Goal: Information Seeking & Learning: Find specific fact

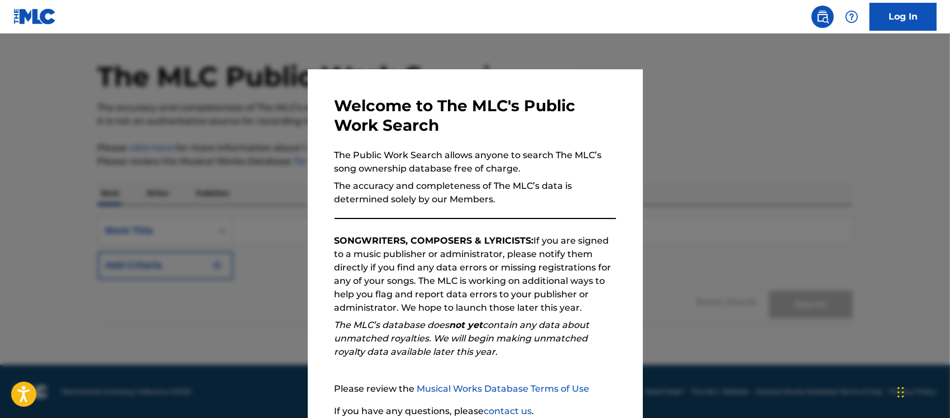
scroll to position [93, 0]
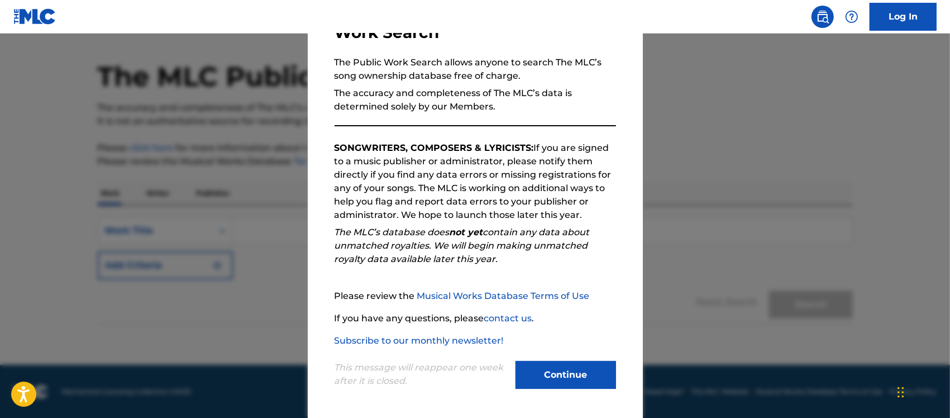
click at [552, 377] on button "Continue" at bounding box center [566, 375] width 101 height 28
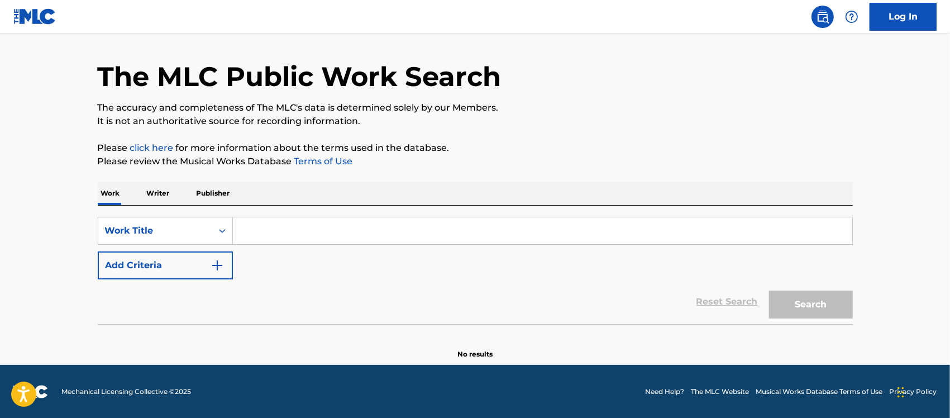
click at [264, 233] on input "Search Form" at bounding box center [543, 230] width 620 height 27
paste input "So Amazing"
type input "So Amazing"
click at [227, 261] on button "Add Criteria" at bounding box center [165, 265] width 135 height 28
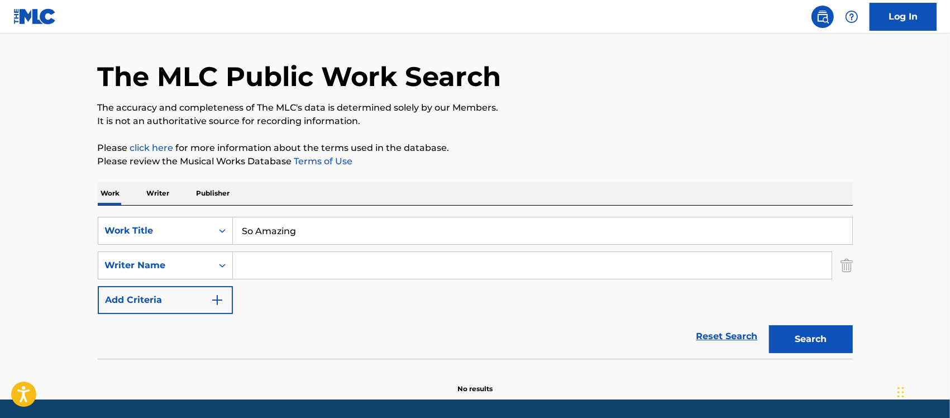
click at [281, 267] on input "Search Form" at bounding box center [532, 265] width 599 height 27
paste input "Rotem"
type input "Rotem"
click at [831, 341] on button "Search" at bounding box center [811, 339] width 84 height 28
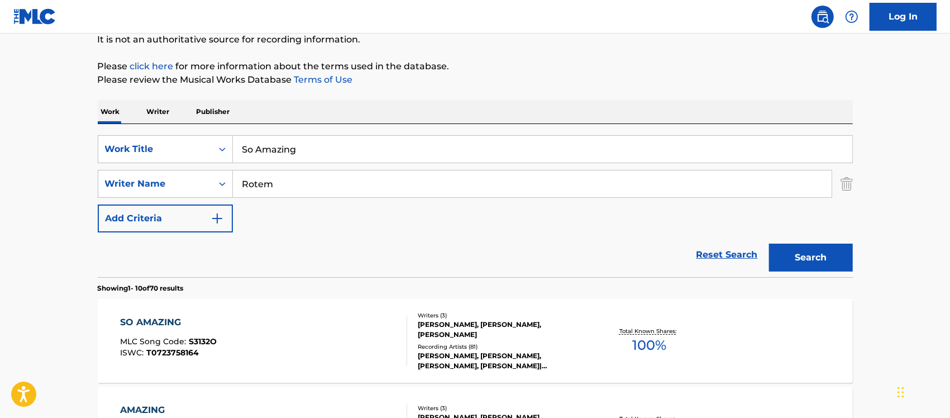
scroll to position [241, 0]
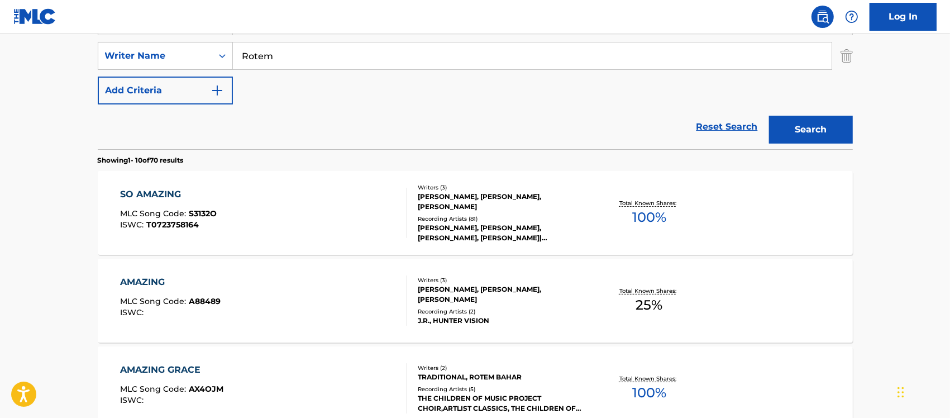
click at [345, 200] on div "SO AMAZING MLC Song Code : S3132O ISWC : T0723758164" at bounding box center [263, 213] width 287 height 50
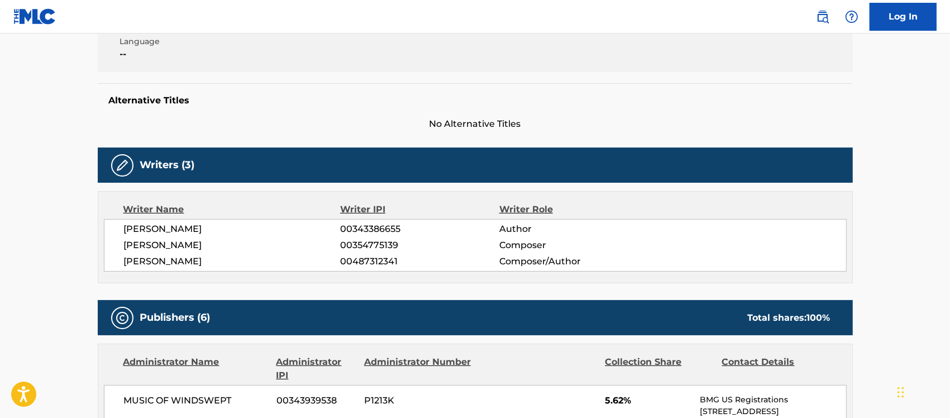
scroll to position [279, 0]
